Goal: Task Accomplishment & Management: Use online tool/utility

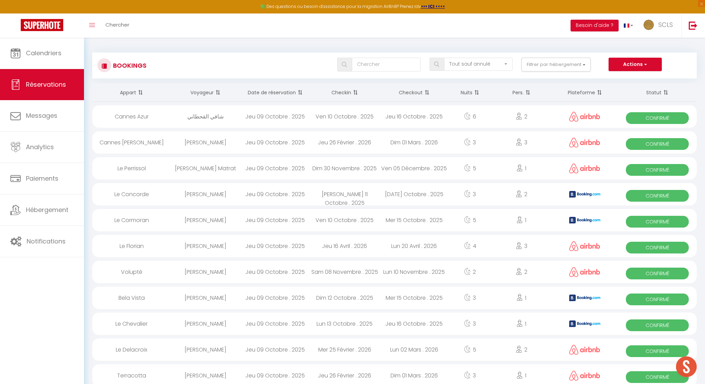
select select "not_cancelled"
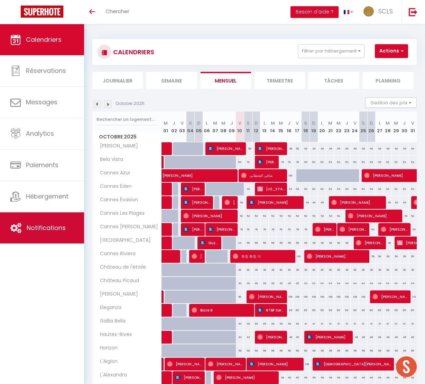
click at [39, 231] on span "Notifications" at bounding box center [46, 227] width 39 height 9
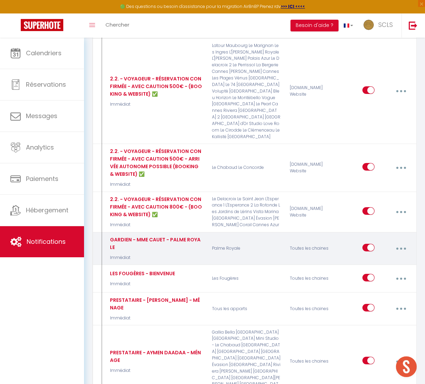
scroll to position [718, 0]
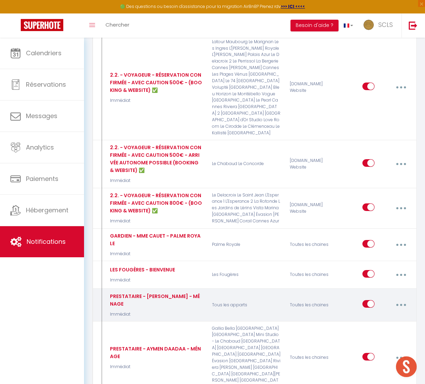
click at [403, 298] on button "button" at bounding box center [400, 304] width 18 height 13
click at [371, 329] on link "Dupliquer" at bounding box center [381, 335] width 51 height 12
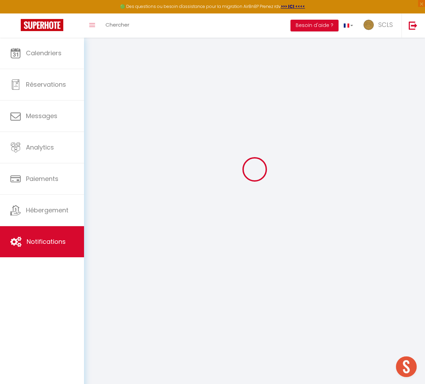
select select
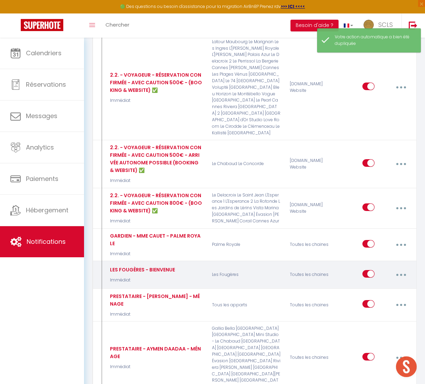
checkbox input "false"
checkbox input "true"
checkbox input "false"
select select
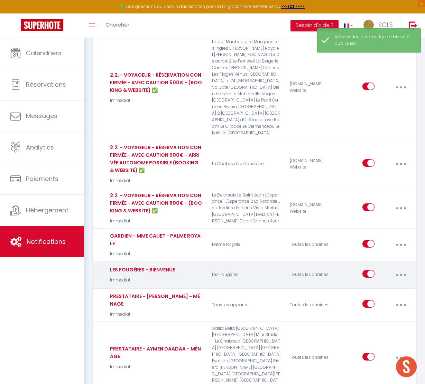
checkbox input "false"
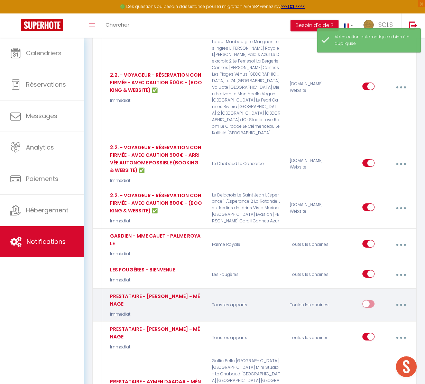
click at [397, 298] on button "button" at bounding box center [400, 304] width 18 height 13
click at [367, 316] on link "Editer" at bounding box center [381, 322] width 51 height 12
type input "PRESTATAIRE - [PERSON_NAME] - MÉNAGE"
select select "Immédiat"
select select "if_booking_is_paid"
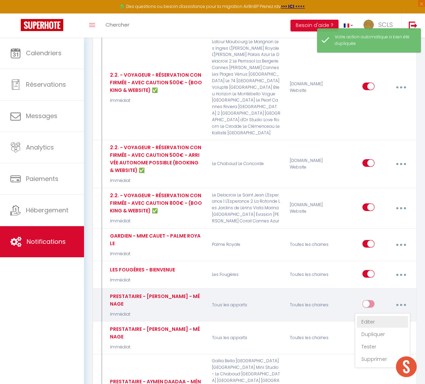
checkbox input "false"
radio input "true"
type input "NOUVEAU DÉPART [RENTAL:NAME] 🧼"
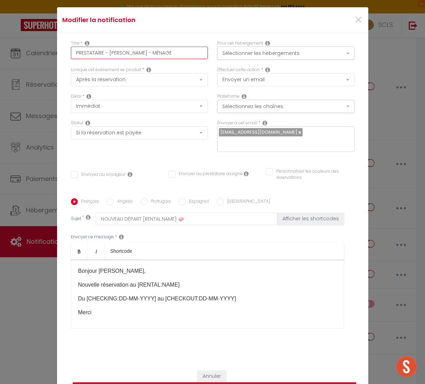
drag, startPoint x: 160, startPoint y: 57, endPoint x: 103, endPoint y: 58, distance: 56.3
click at [103, 58] on input "PRESTATAIRE - [PERSON_NAME] - MÉNAGE" at bounding box center [139, 53] width 137 height 12
type input "PRESTATAIREMÉNAGE"
checkbox input "false"
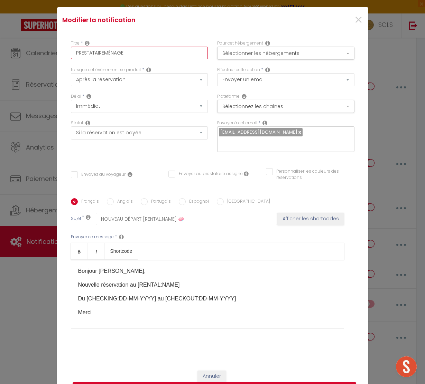
checkbox input "false"
type input "PRESTATAIRE MÉNAGE"
checkbox input "false"
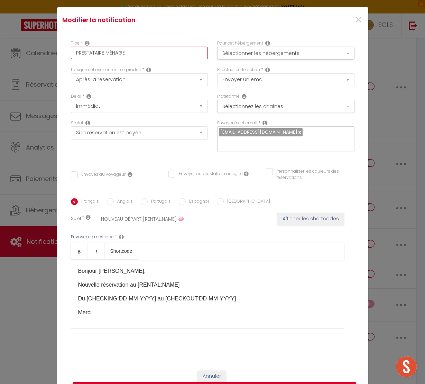
click at [76, 59] on input "PRESTATAIRE MÉNAGE" at bounding box center [139, 53] width 137 height 12
drag, startPoint x: 130, startPoint y: 57, endPoint x: 131, endPoint y: 67, distance: 10.1
click at [129, 57] on input "PRESTATAIRE MÉNAGE" at bounding box center [139, 53] width 137 height 12
type input "PRESTATAIRE MÉNAGE"
checkbox input "false"
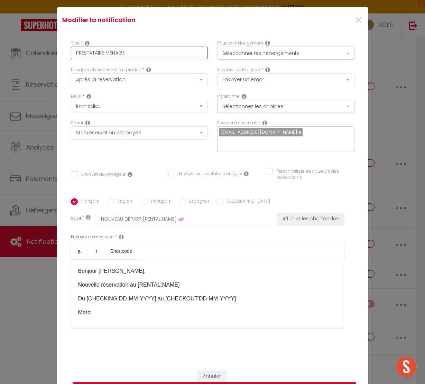
checkbox input "false"
type input "PRESTATAIRE MÉNAGE -"
checkbox input "false"
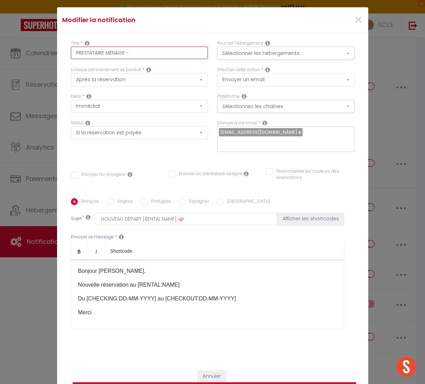
checkbox input "false"
type input "PRESTATAIRE MÉNAGE -"
checkbox input "false"
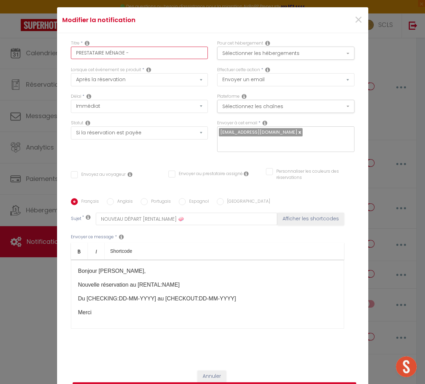
type input "PRESTATAIRE MÉNAGE - N"
checkbox input "false"
type input "PRESTATAIRE MÉNAGE - NO"
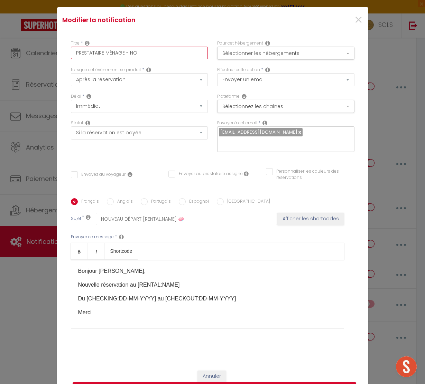
checkbox input "false"
type input "PRESTATAIRE MÉNAGE - NOU"
checkbox input "false"
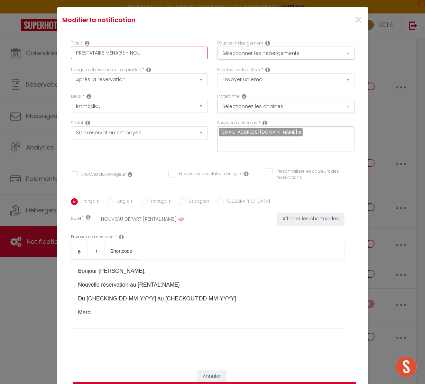
checkbox input "false"
type input "PRESTATAIRE MÉNAGE - NOUV"
checkbox input "false"
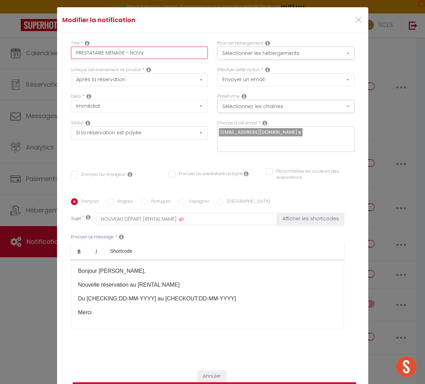
checkbox input "false"
type input "PRESTATAIRE MÉNAGE - NOUVE"
checkbox input "false"
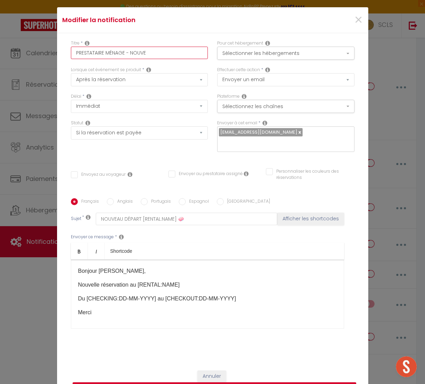
type input "PRESTATAIRE MÉNAGE - NOUVEL"
checkbox input "false"
type input "PRESTATAIRE MÉNAGE - NOUVELL"
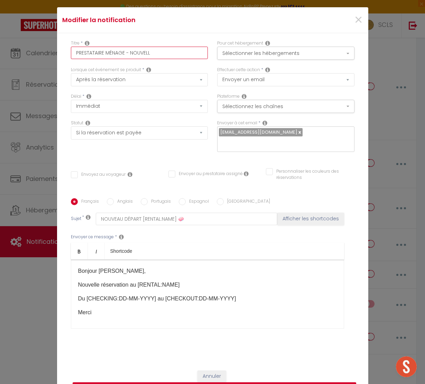
checkbox input "false"
type input "PRESTATAIRE MÉNAGE - NOUVELLE"
checkbox input "false"
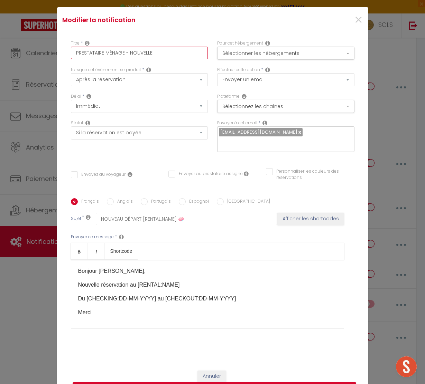
checkbox input "false"
type input "PRESTATAIRE MÉNAGE - NOUVELLE"
checkbox input "false"
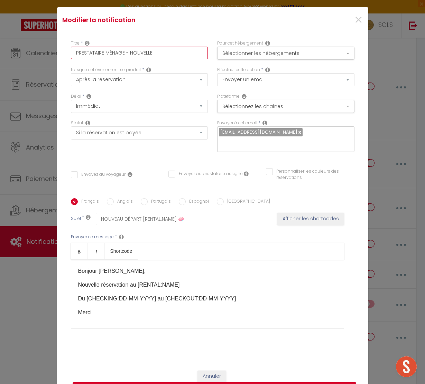
checkbox input "false"
type input "PRESTATAIRE MÉNAGE - NOUVELLE R"
checkbox input "false"
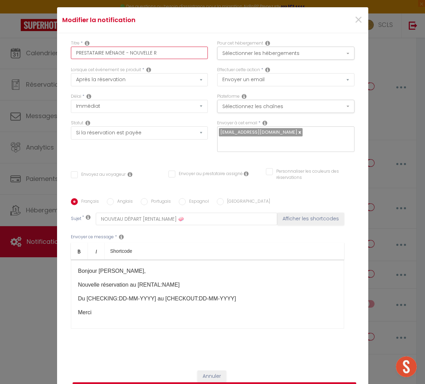
type input "PRESTATAIRE MÉNAGE - [GEOGRAPHIC_DATA]"
checkbox input "false"
type input "PRESTATAIRE MÉNAGE - NOUVELLE RÉS"
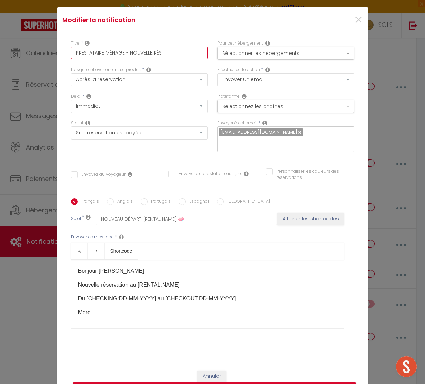
checkbox input "false"
type input "PRESTATAIRE MÉNAGE - NOUVELLE RÉSE"
checkbox input "false"
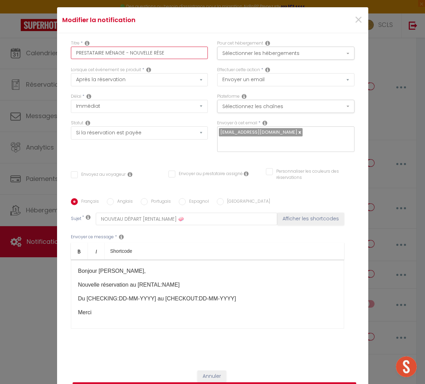
checkbox input "false"
type input "PRESTATAIRE MÉNAGE - NOUVELLE RÉSER"
checkbox input "false"
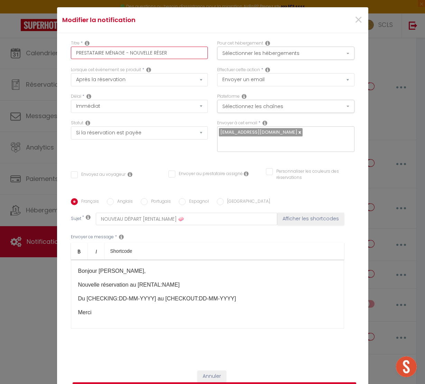
checkbox input "false"
type input "PRESTATAIRE MÉNAGE - NOUVELLE RÉSERV"
checkbox input "false"
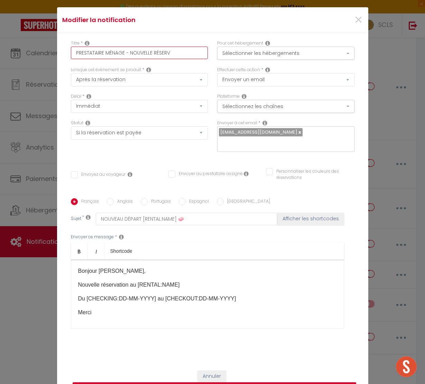
type input "PRESTATAIRE MÉNAGE - NOUVELLE RÉSERVA"
checkbox input "false"
type input "PRESTATAIRE MÉNAGE - NOUVELLE RÉSERVAT"
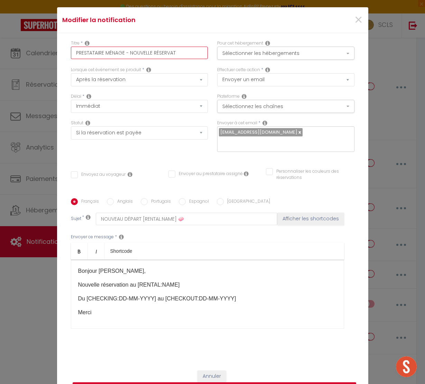
checkbox input "false"
type input "PRESTATAIRE MÉNAGE - NOUVELLE RÉSERVATI"
checkbox input "false"
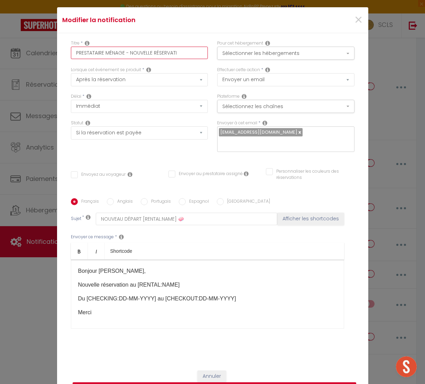
checkbox input "false"
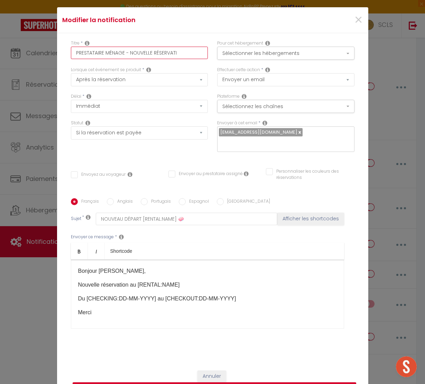
checkbox input "false"
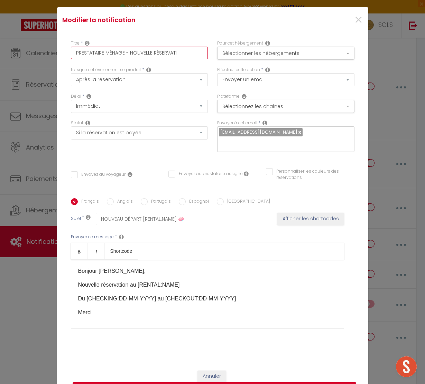
checkbox input "false"
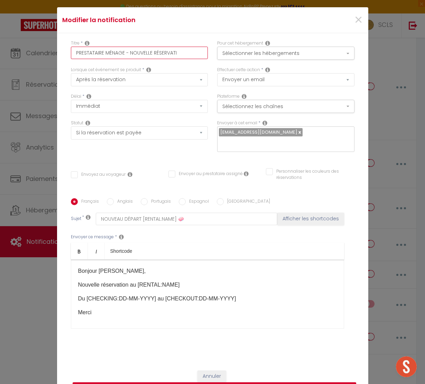
checkbox input "false"
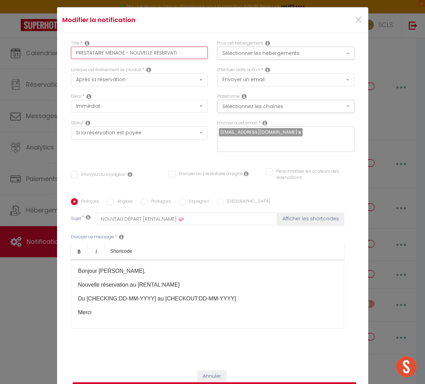
checkbox input "false"
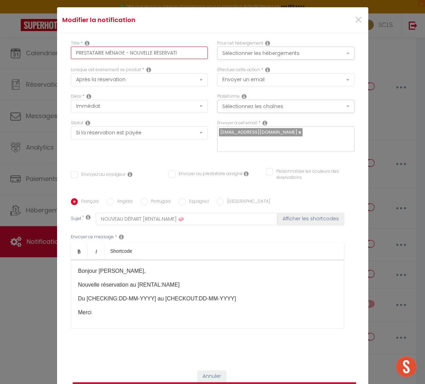
checkbox input "false"
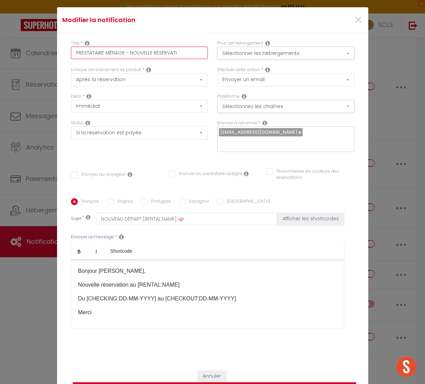
checkbox input "false"
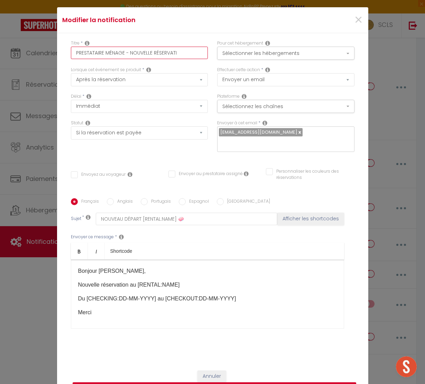
checkbox input "false"
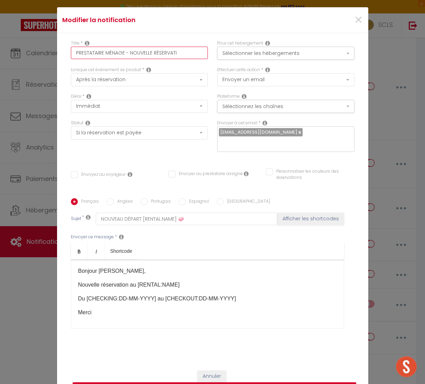
checkbox input "false"
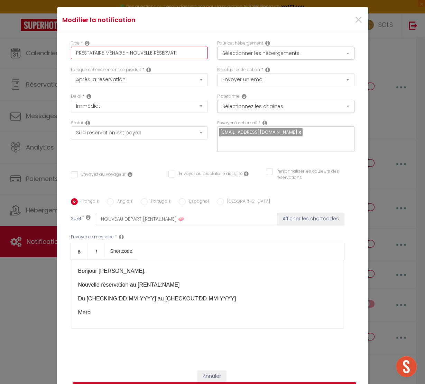
checkbox input "false"
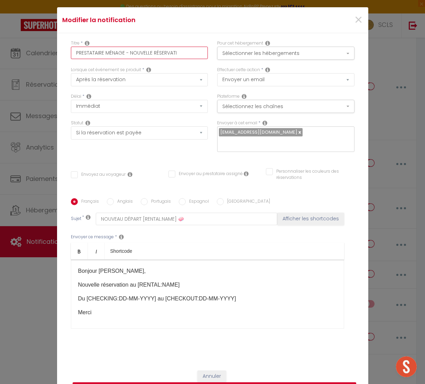
checkbox input "false"
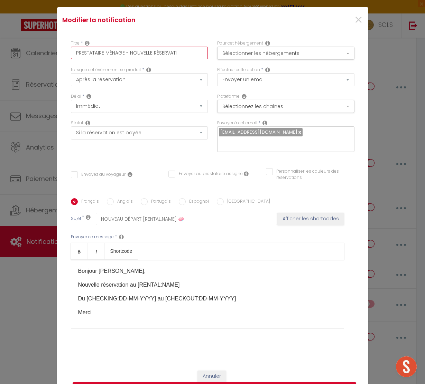
checkbox input "false"
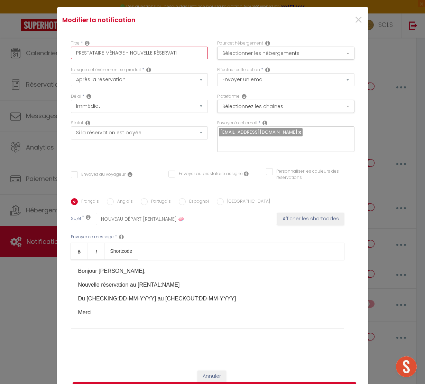
checkbox input "false"
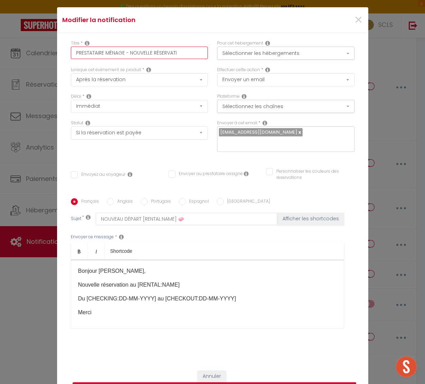
checkbox input "false"
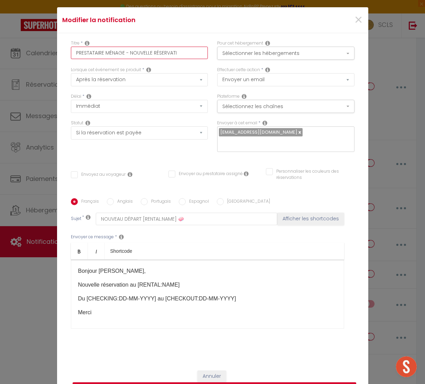
checkbox input "false"
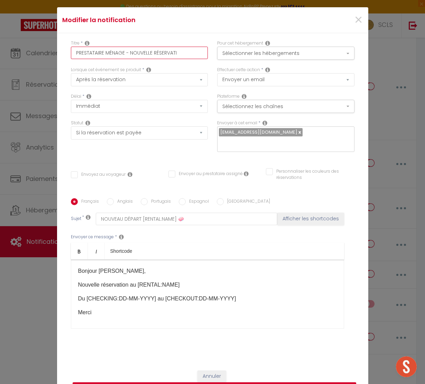
checkbox input "false"
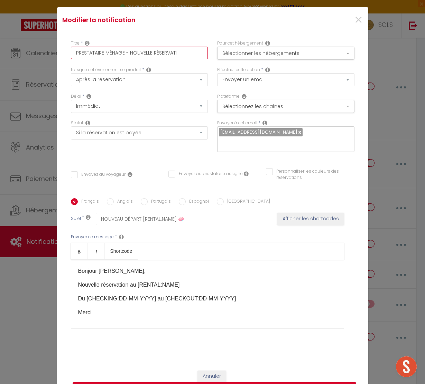
checkbox input "false"
type input "PRESTATAIRE MÉNAGE - NOUVELLE RÉSERVATIO"
checkbox input "false"
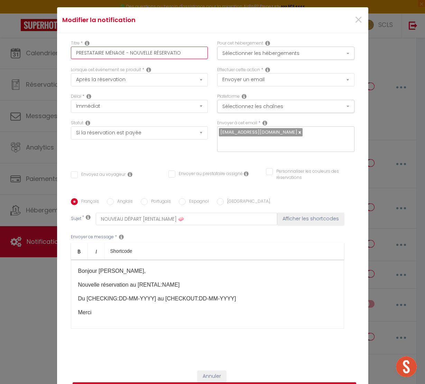
checkbox input "false"
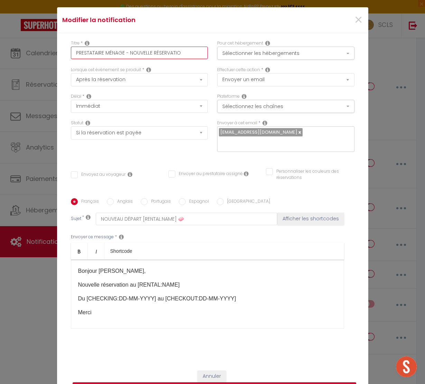
checkbox input "false"
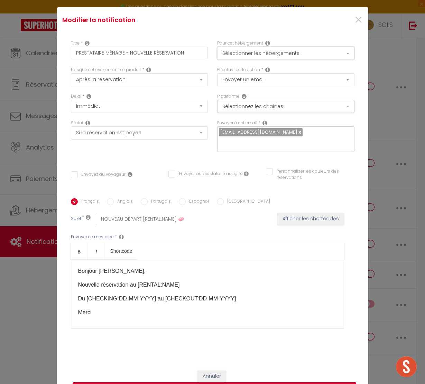
click at [269, 56] on button "Sélectionner les hébergements" at bounding box center [285, 53] width 137 height 13
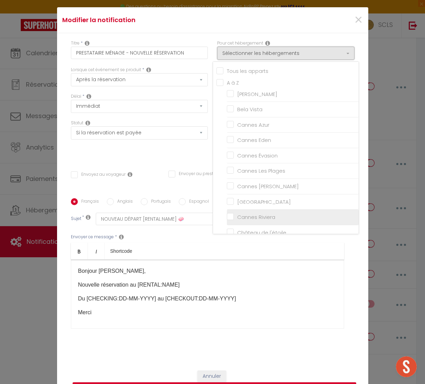
scroll to position [13, 0]
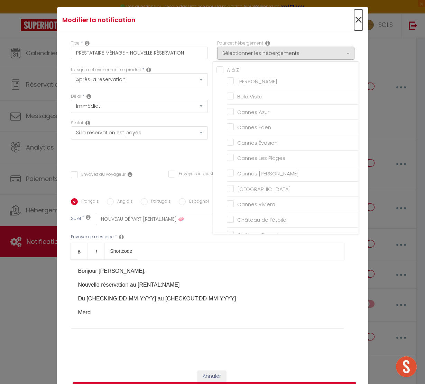
click at [357, 25] on span "×" at bounding box center [358, 20] width 9 height 21
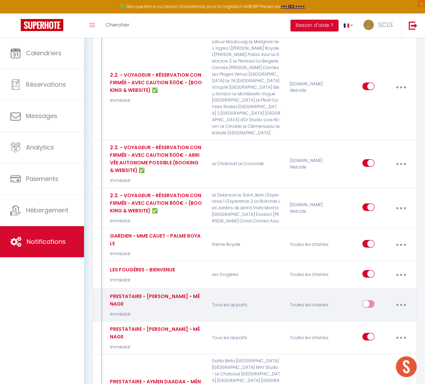
click at [398, 298] on button "button" at bounding box center [400, 304] width 18 height 13
click at [370, 353] on link "Supprimer" at bounding box center [381, 359] width 51 height 12
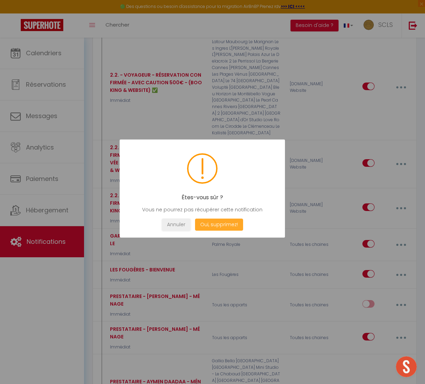
click at [230, 222] on button "Oui, supprimez!" at bounding box center [218, 225] width 48 height 12
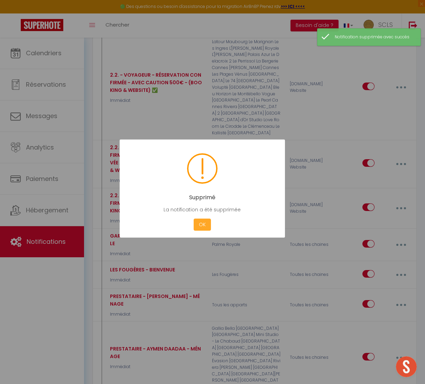
click at [206, 225] on button "OK" at bounding box center [201, 225] width 17 height 12
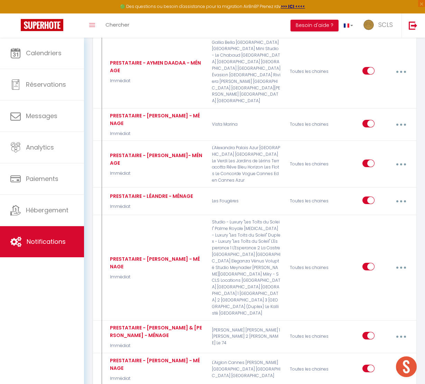
scroll to position [1005, 0]
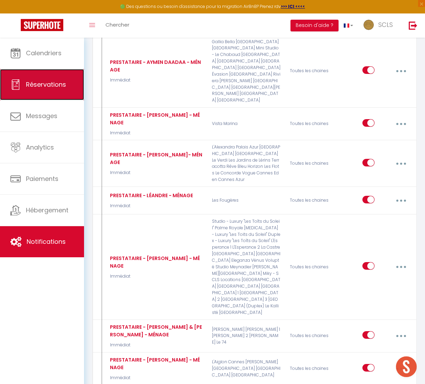
click at [54, 86] on span "Réservations" at bounding box center [46, 84] width 40 height 9
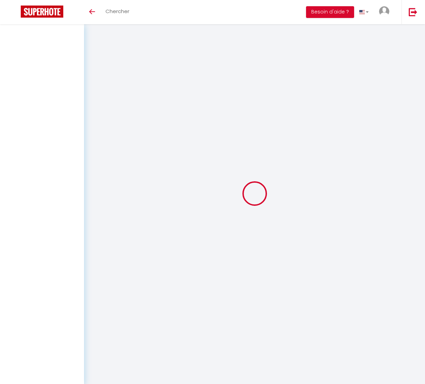
select select "not_cancelled"
select select
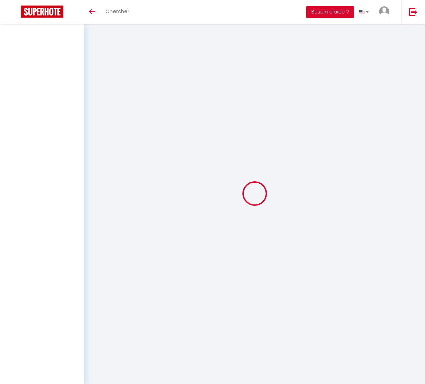
select select
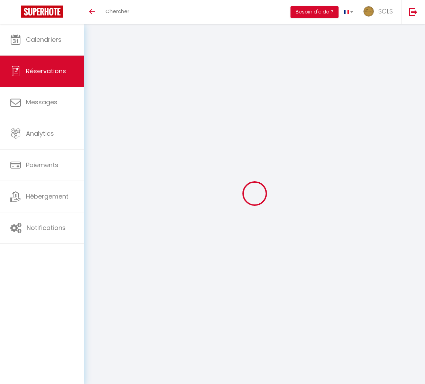
select select
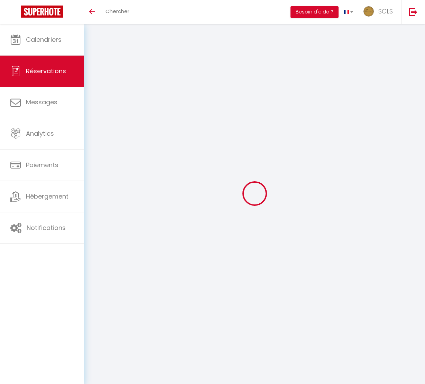
select select
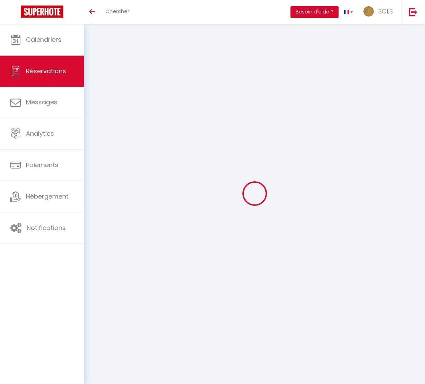
select select
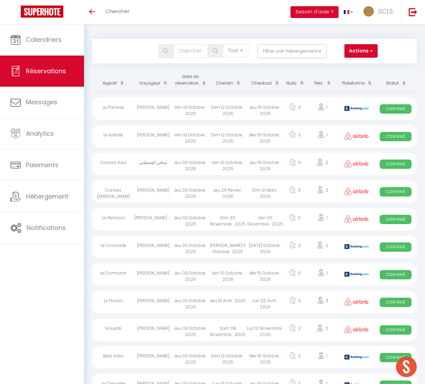
select select
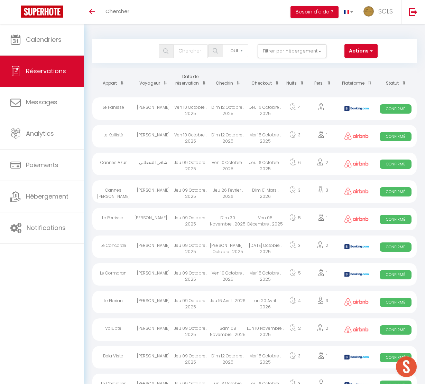
select select
click at [232, 112] on div "Dim 12 Octobre . 2025" at bounding box center [227, 108] width 37 height 22
select select "OK"
select select "KO"
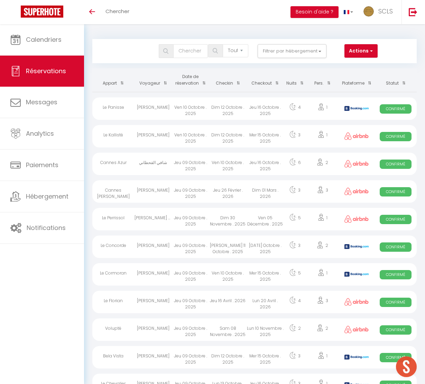
select select "0"
select select "1"
select select
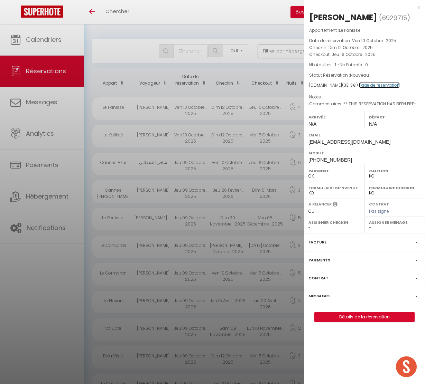
click at [380, 85] on link "Page de réservation" at bounding box center [379, 85] width 41 height 6
click at [319, 259] on label "Paiements" at bounding box center [319, 260] width 22 height 7
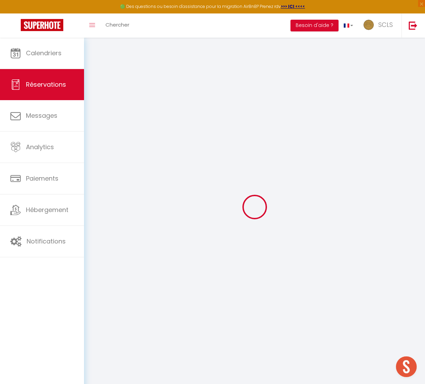
select select
checkbox input "false"
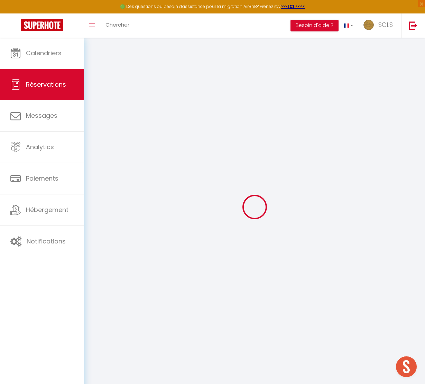
select select
type textarea "** THIS RESERVATION HAS BEEN PRE-PAID ** BOOKING NOTE : Payment charge is EUR 4…"
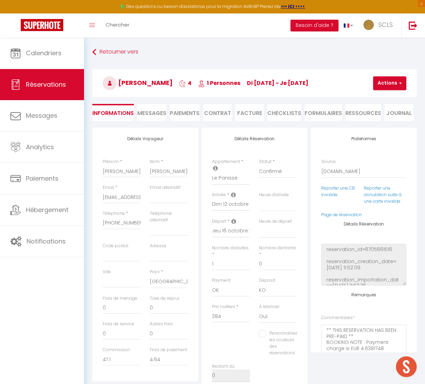
select select
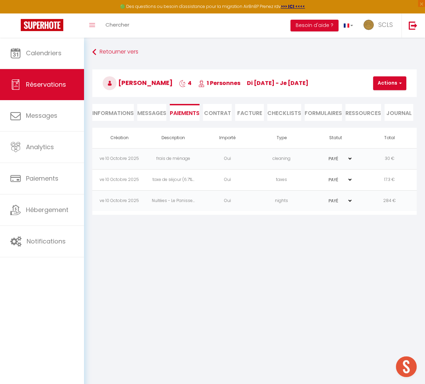
select select
click at [392, 79] on button "Actions" at bounding box center [389, 83] width 33 height 14
drag, startPoint x: 387, startPoint y: 122, endPoint x: 376, endPoint y: 124, distance: 10.9
click at [387, 122] on link "Créer nouveau lien caution" at bounding box center [410, 125] width 85 height 9
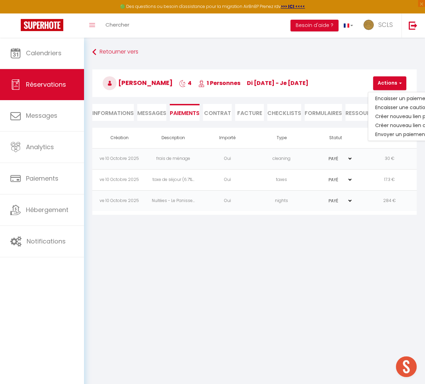
select select "nights"
type input "jmoral.240190@guest.booking.com"
select select "14613"
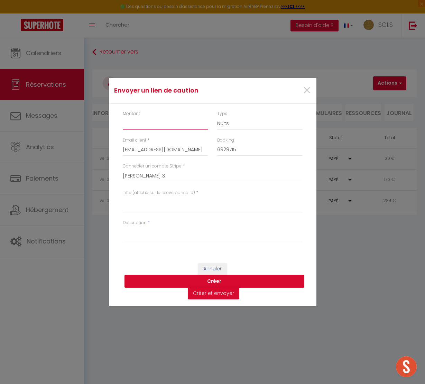
click at [156, 124] on input "Montant" at bounding box center [165, 123] width 85 height 12
type input "300"
click at [229, 120] on select "Nuits Frais de ménage Taxe de séjour Autre" at bounding box center [259, 123] width 85 height 13
select select "other"
click at [217, 117] on select "Nuits Frais de ménage Taxe de séjour Autre" at bounding box center [259, 123] width 85 height 13
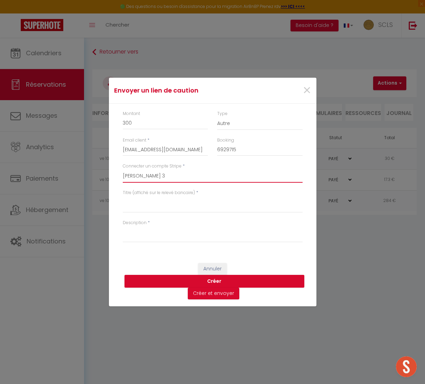
click at [168, 177] on select "SCLS Punkimmo Julien Martin Jean-Pierre Giordano Claude Touati Amandine Sevestr…" at bounding box center [213, 176] width 180 height 13
select select "2594"
click at [123, 170] on select "SCLS Punkimmo Julien Martin Jean-Pierre Giordano Claude Touati Amandine Sevestr…" at bounding box center [213, 176] width 180 height 13
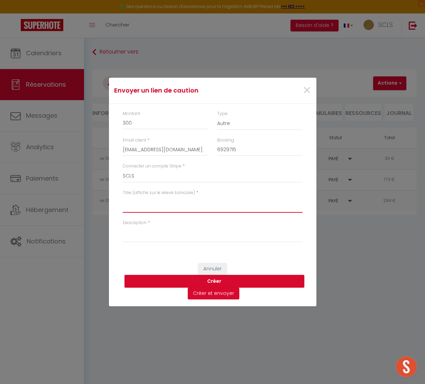
click at [183, 207] on textarea "Titre (affiché sur le relevé bancaire)" at bounding box center [213, 204] width 180 height 17
click at [202, 204] on textarea "CAUTION - LE PANISSE - JUAN MORALES" at bounding box center [213, 204] width 180 height 17
type textarea "CAUTION - LE PANISSE - JUAN MORALES"
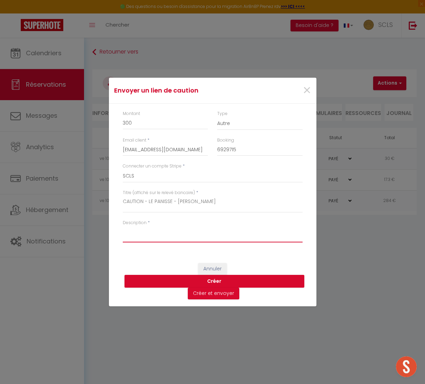
drag, startPoint x: 148, startPoint y: 237, endPoint x: 143, endPoint y: 237, distance: 4.2
click at [147, 237] on textarea "Description" at bounding box center [213, 234] width 180 height 17
paste textarea "CAUTION - LE PANISSE - JUAN MORALES"
type textarea "CAUTION - LE PANISSE - JUAN MORALES"
click at [217, 279] on button "Créer" at bounding box center [214, 281] width 180 height 13
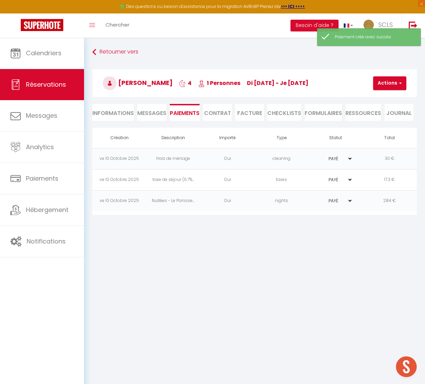
select select "0"
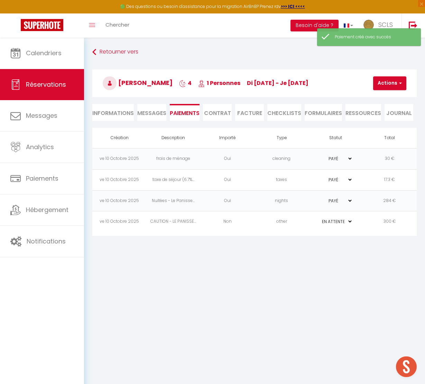
click at [219, 223] on td "Non" at bounding box center [227, 221] width 54 height 21
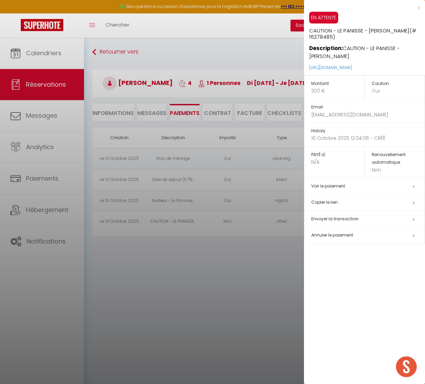
click at [333, 203] on h5 "Copier le lien" at bounding box center [367, 203] width 113 height 8
